Goal: Task Accomplishment & Management: Manage account settings

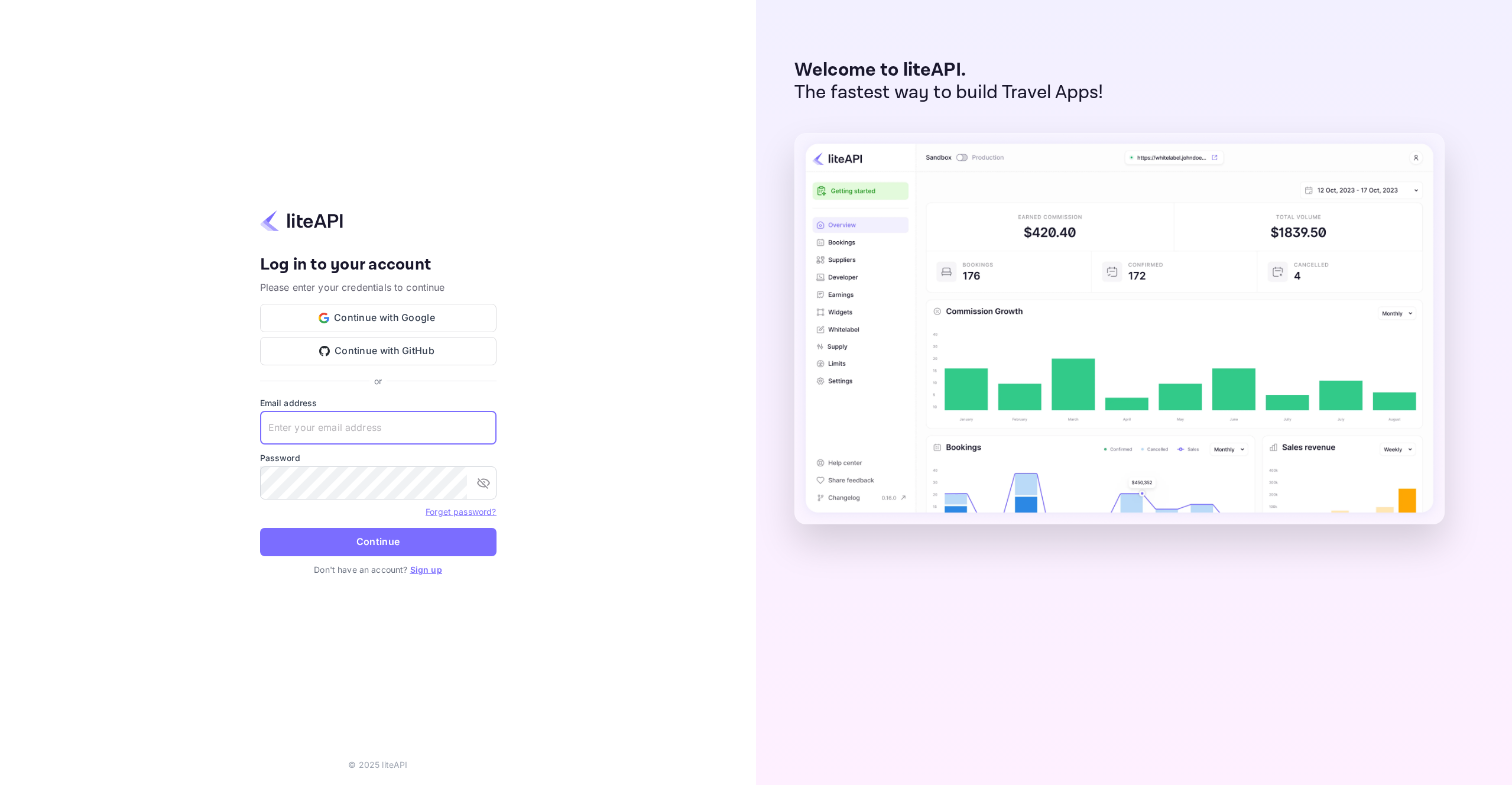
click at [282, 428] on input "text" at bounding box center [378, 428] width 236 height 33
type input "services@withjoy.com"
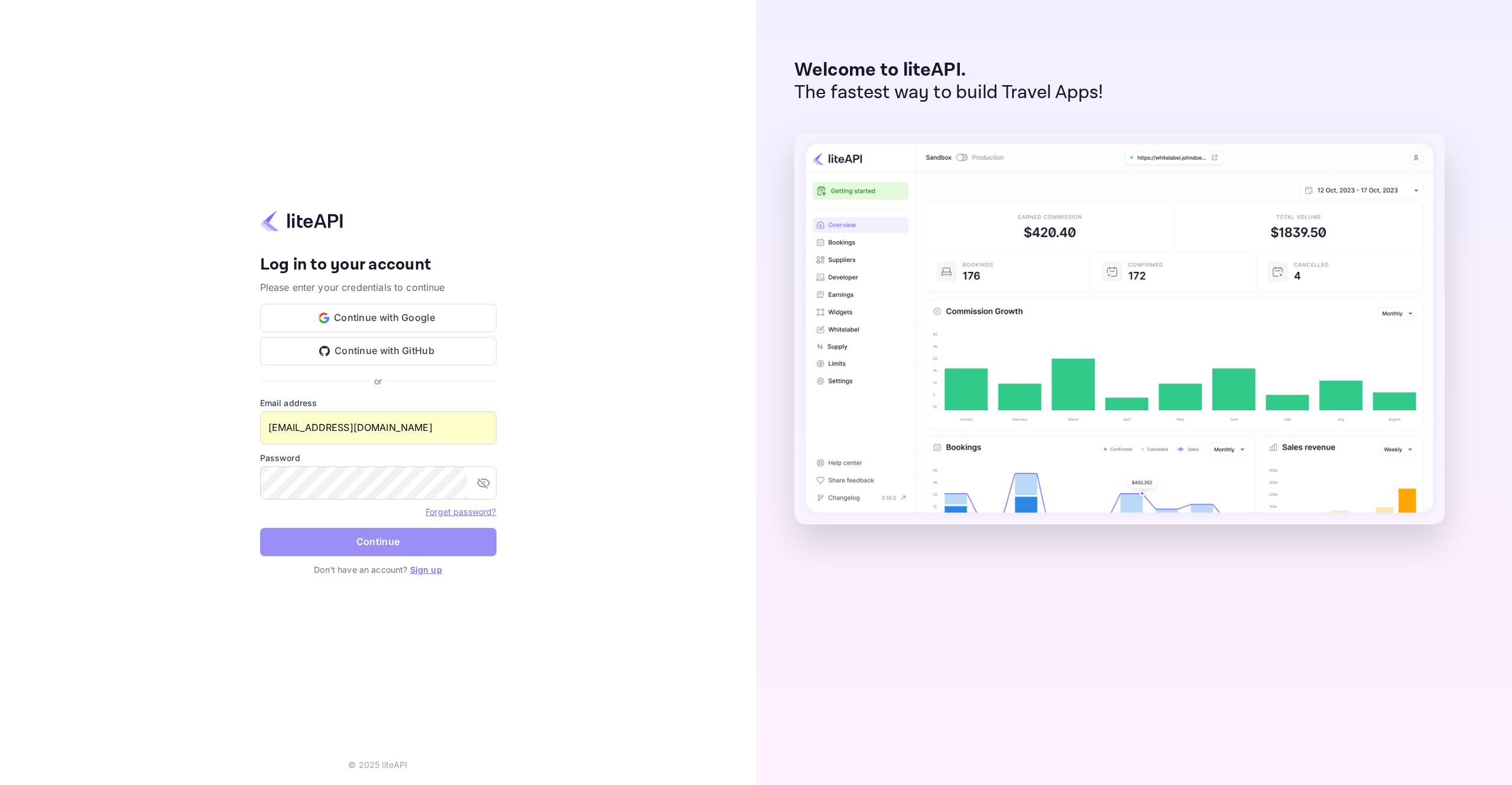
click at [355, 544] on button "Continue" at bounding box center [378, 542] width 236 height 28
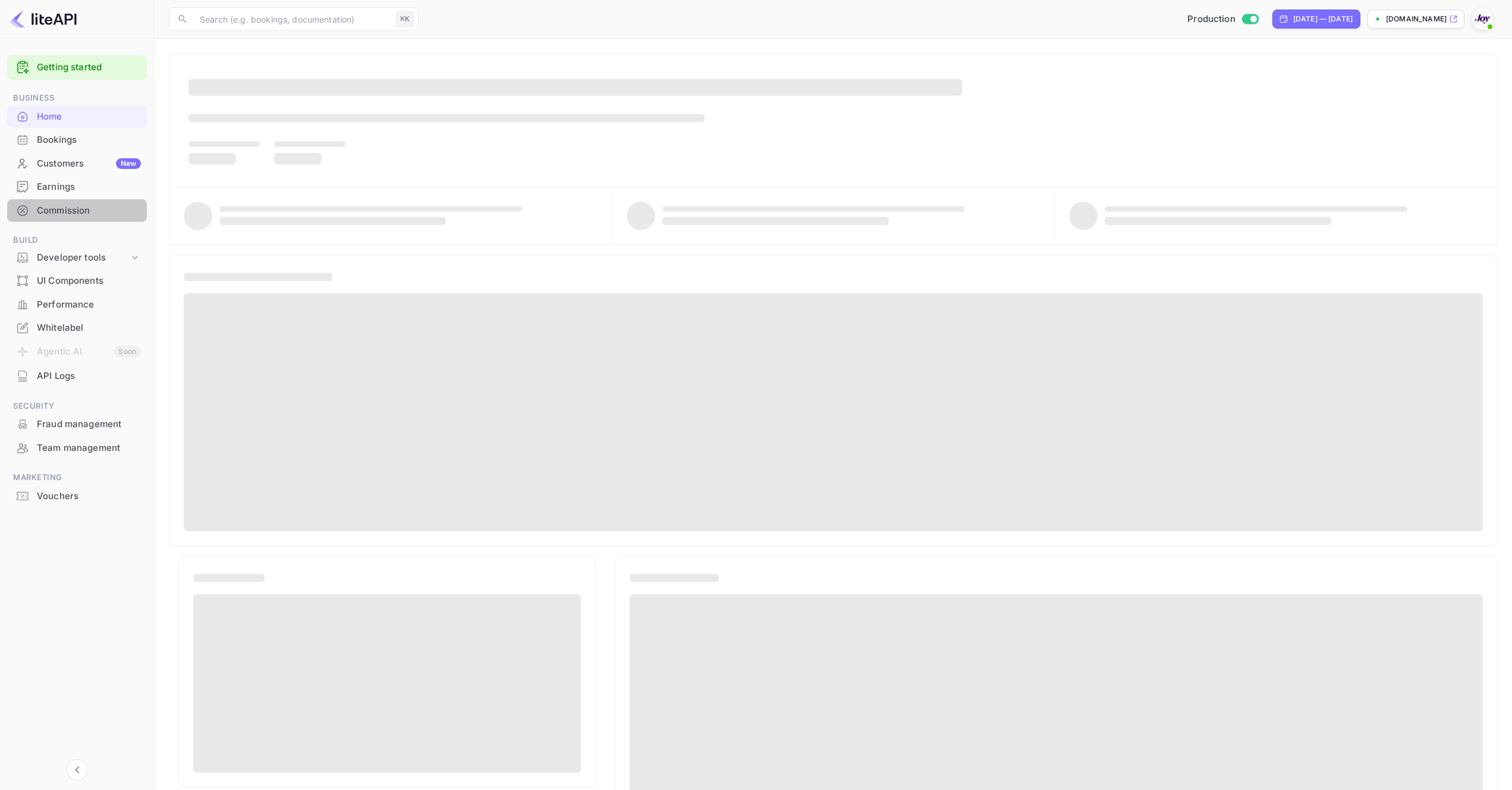
click at [61, 209] on div "Commission" at bounding box center [89, 211] width 104 height 13
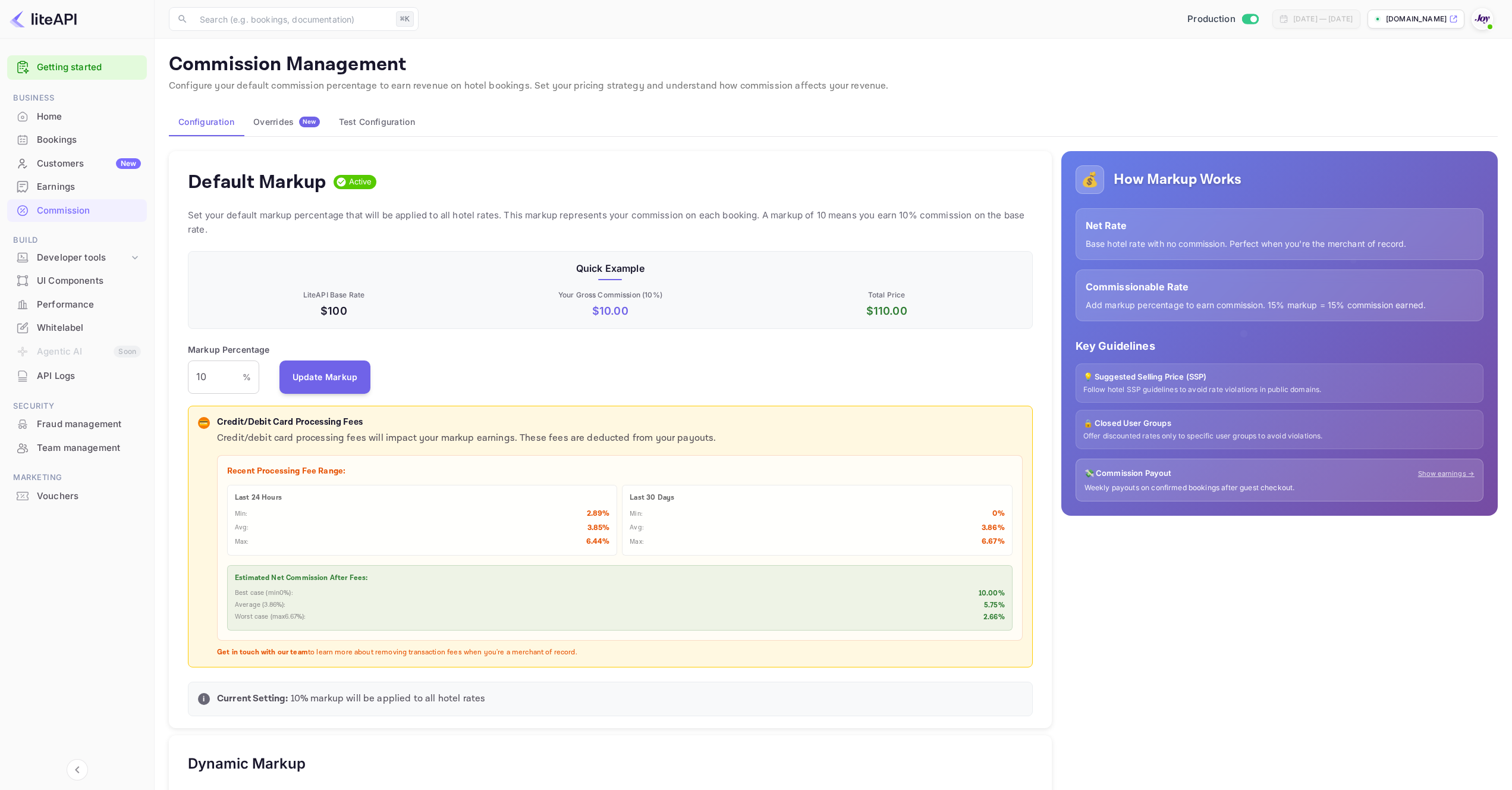
click at [276, 118] on div "Overrides New" at bounding box center [286, 121] width 67 height 11
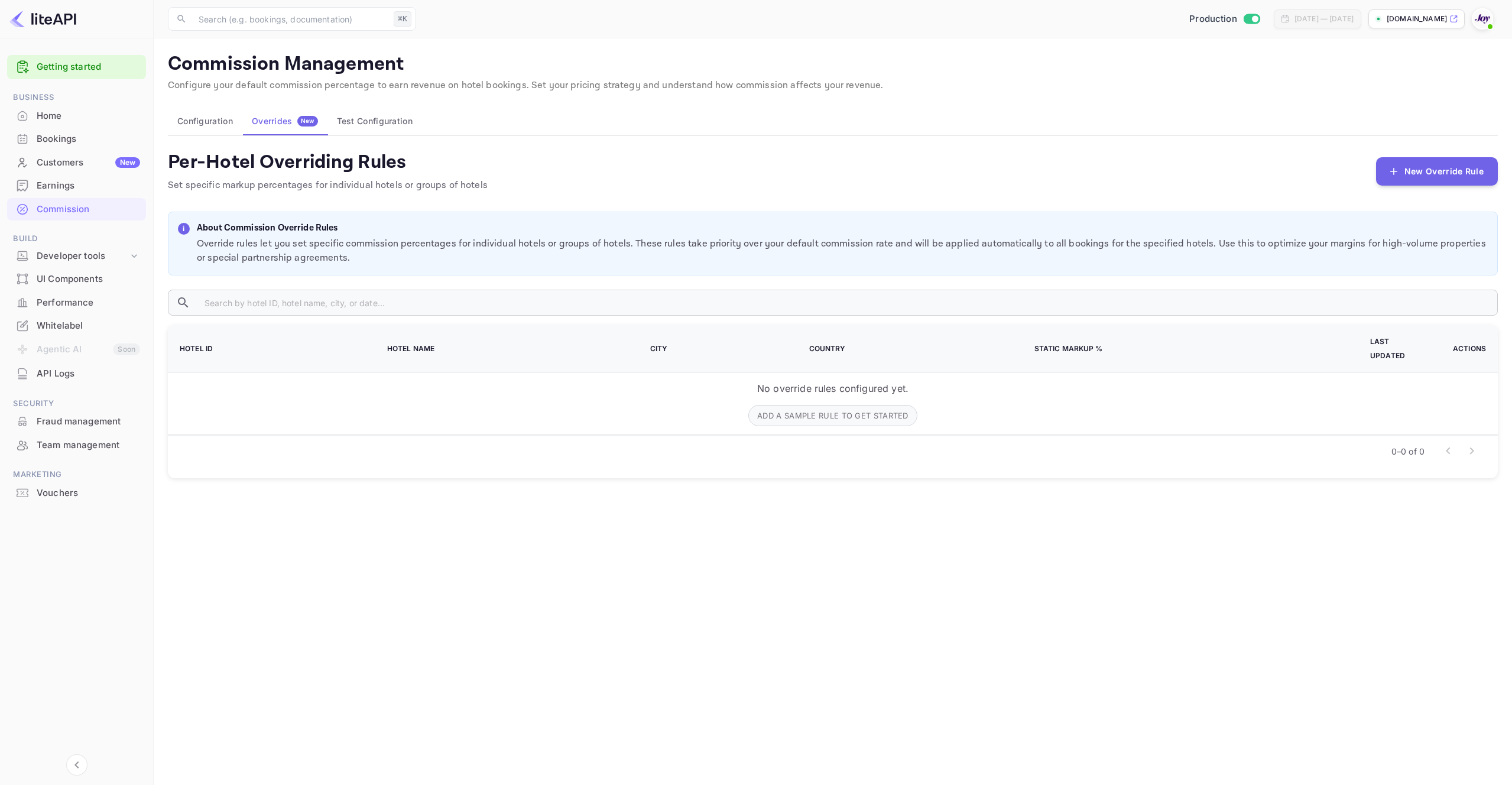
click at [347, 123] on button "Test Configuration" at bounding box center [374, 121] width 95 height 28
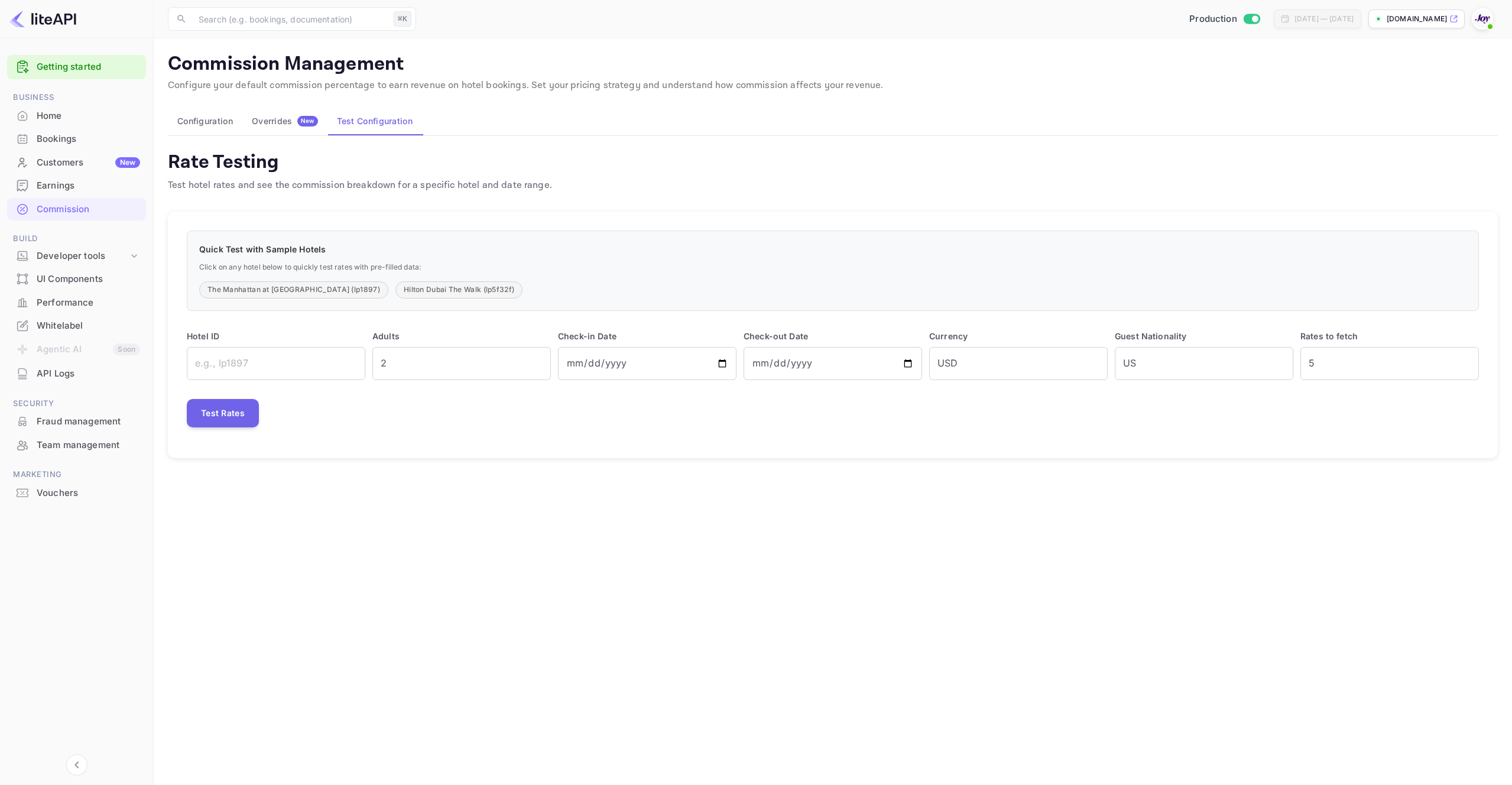
click at [269, 120] on div "Overrides New" at bounding box center [285, 121] width 66 height 11
